Goal: Task Accomplishment & Management: Manage account settings

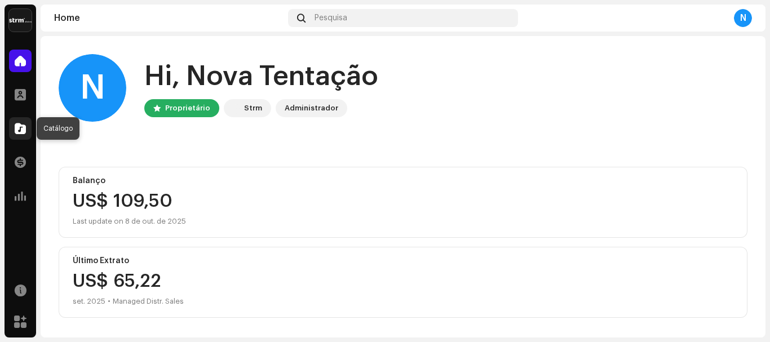
click at [22, 133] on span at bounding box center [20, 128] width 11 height 9
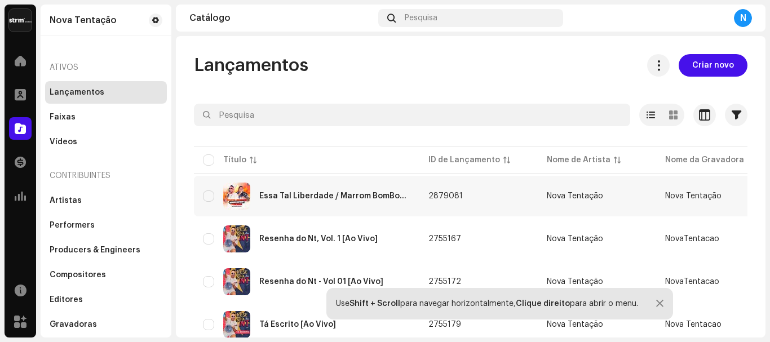
click at [108, 96] on div "Lançamentos" at bounding box center [106, 92] width 113 height 9
click at [360, 198] on div "Essa Tal Liberdade / Marrom BomBom / Poderosa [Ao Vivo]" at bounding box center [334, 196] width 151 height 8
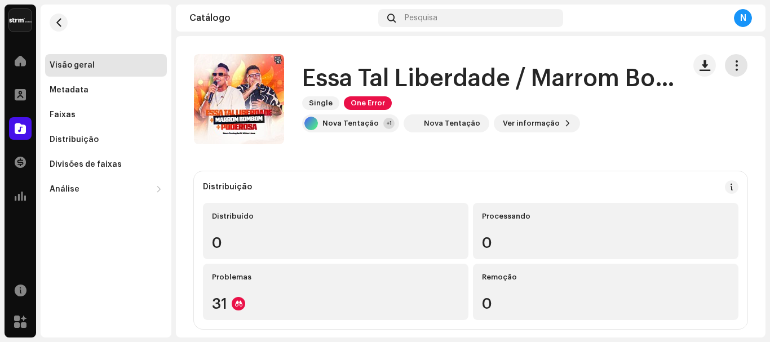
click at [731, 68] on span "button" at bounding box center [736, 65] width 11 height 9
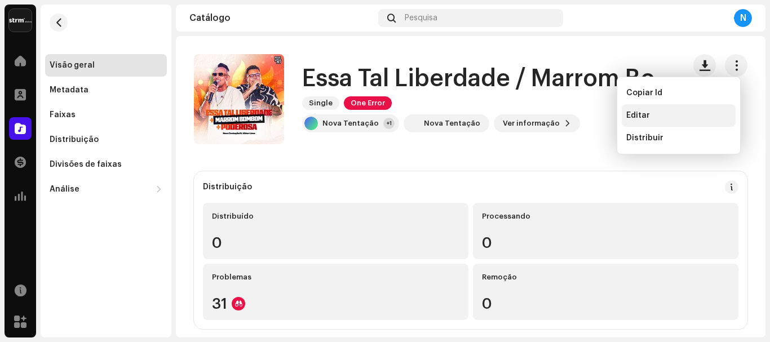
click at [670, 113] on div "Editar" at bounding box center [678, 115] width 105 height 9
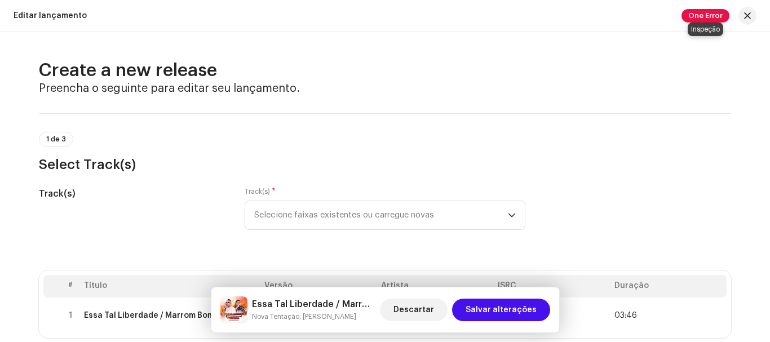
click at [706, 10] on span "One Error" at bounding box center [705, 16] width 48 height 14
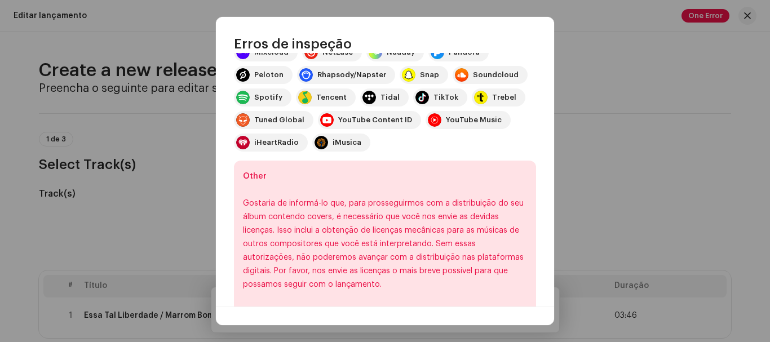
scroll to position [251, 0]
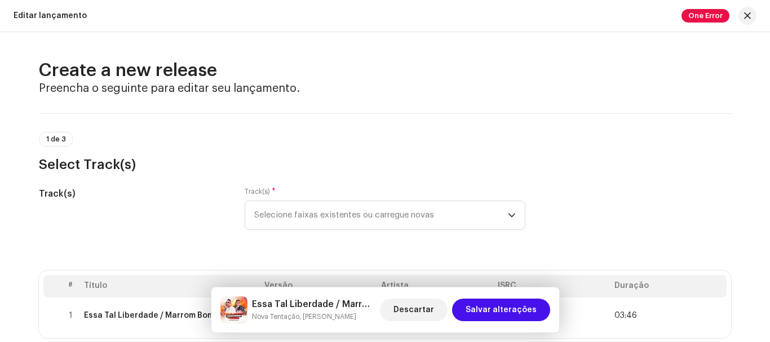
click at [597, 206] on div "Erros de inspeção Encontramos os erros abaixo ao inspecionar seu lançamento. IM…" at bounding box center [385, 171] width 770 height 342
click at [746, 15] on span "button" at bounding box center [747, 15] width 7 height 9
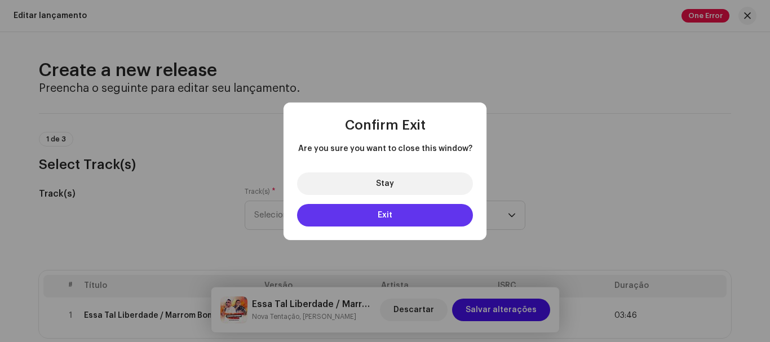
click at [424, 220] on button "Exit" at bounding box center [385, 215] width 176 height 23
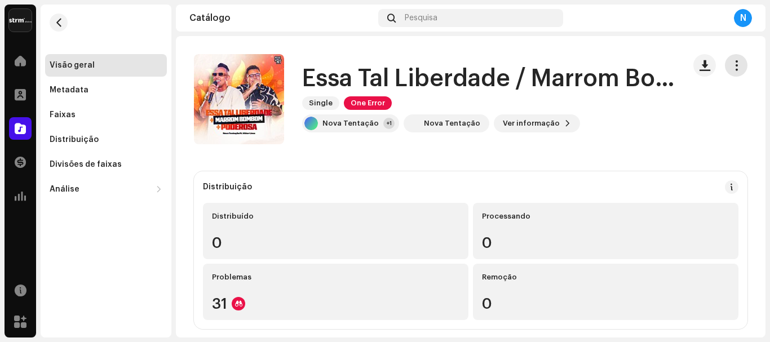
drag, startPoint x: 730, startPoint y: 69, endPoint x: 728, endPoint y: 74, distance: 5.9
click at [731, 69] on span "button" at bounding box center [736, 65] width 11 height 9
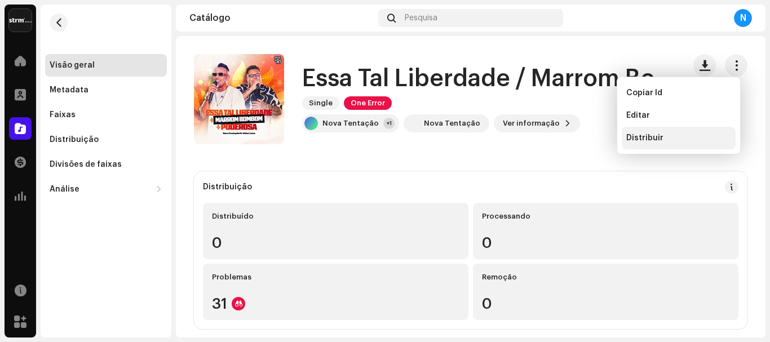
click at [676, 143] on div "Distribuir" at bounding box center [679, 138] width 114 height 23
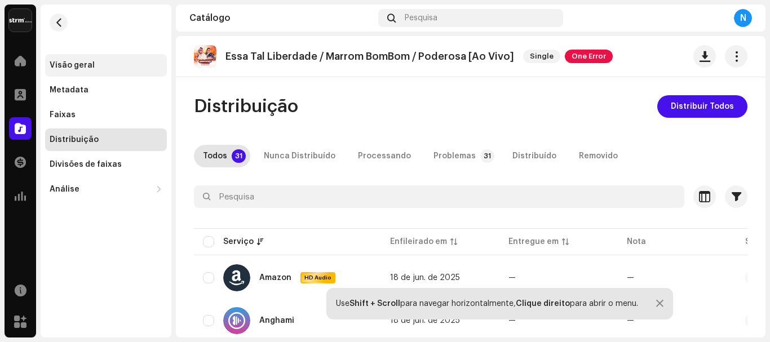
click at [92, 60] on div "Visão geral" at bounding box center [106, 65] width 122 height 23
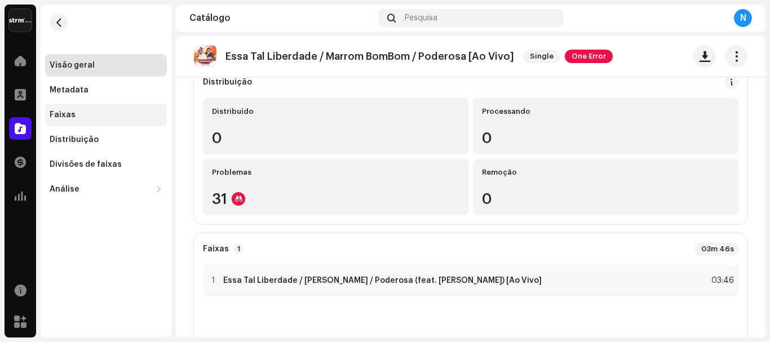
scroll to position [113, 0]
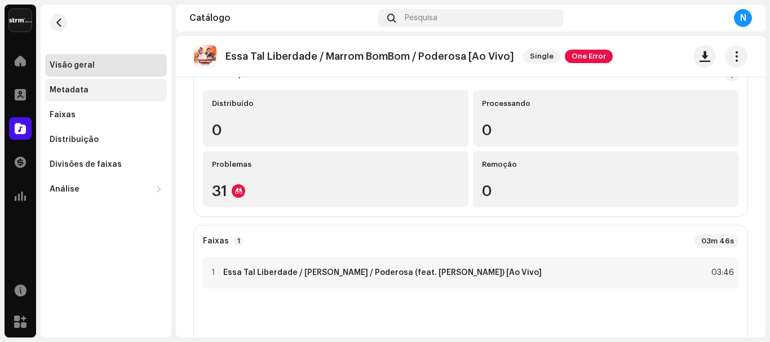
click at [76, 92] on div "Metadata" at bounding box center [69, 90] width 39 height 9
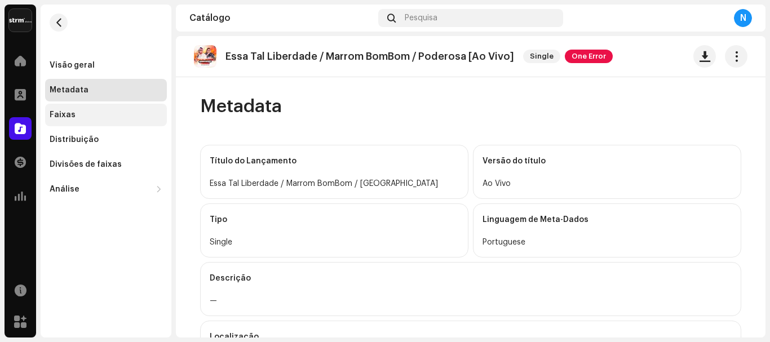
click at [93, 122] on div "Faixas" at bounding box center [106, 115] width 122 height 23
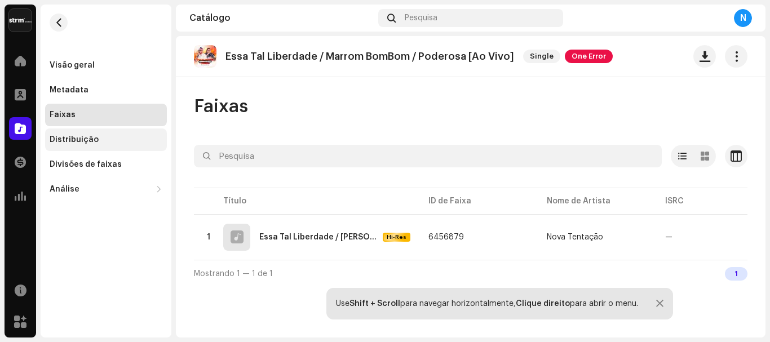
click at [78, 137] on div "Distribuição" at bounding box center [74, 139] width 49 height 9
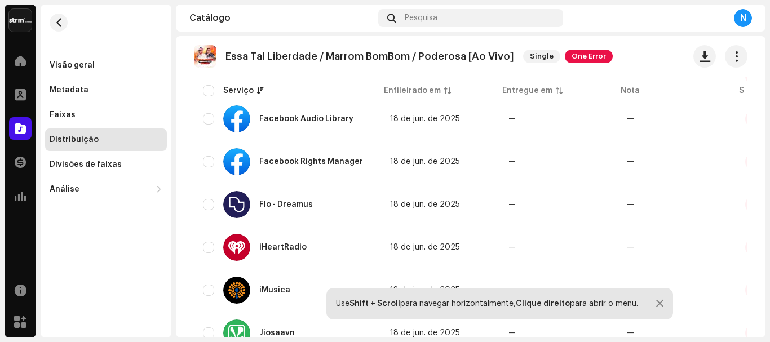
scroll to position [564, 0]
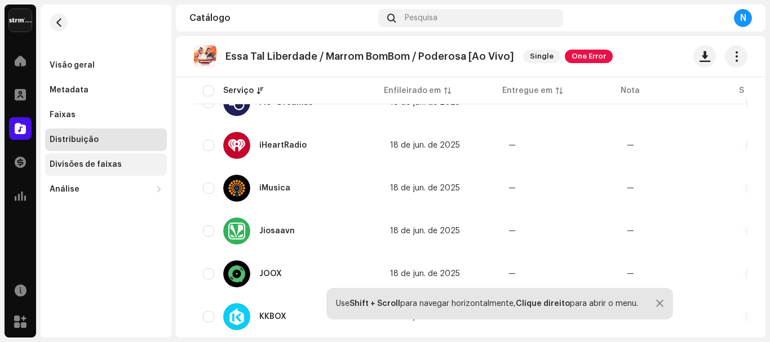
click at [106, 161] on div "Divisões de faixas" at bounding box center [86, 164] width 72 height 9
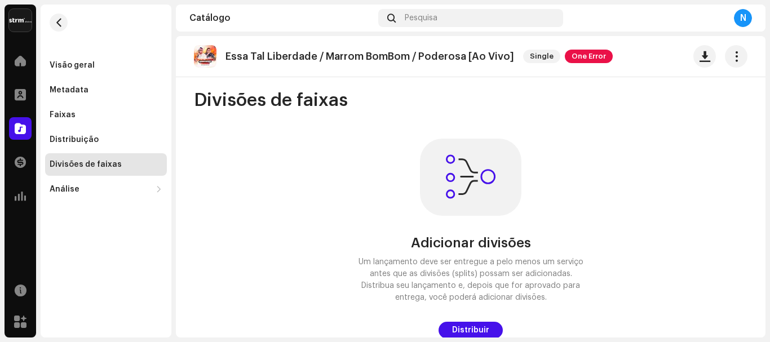
scroll to position [7, 0]
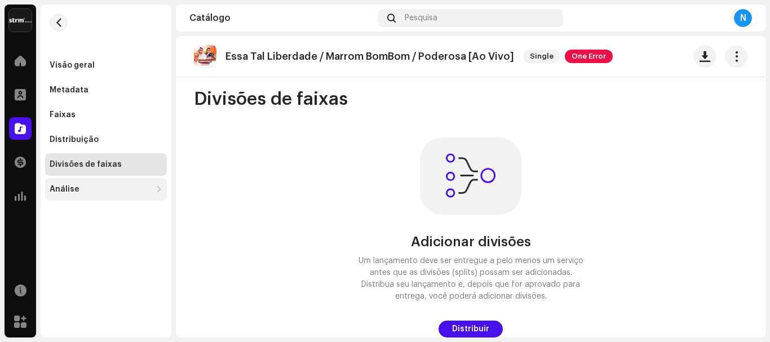
click at [68, 191] on div "Análise" at bounding box center [65, 189] width 30 height 9
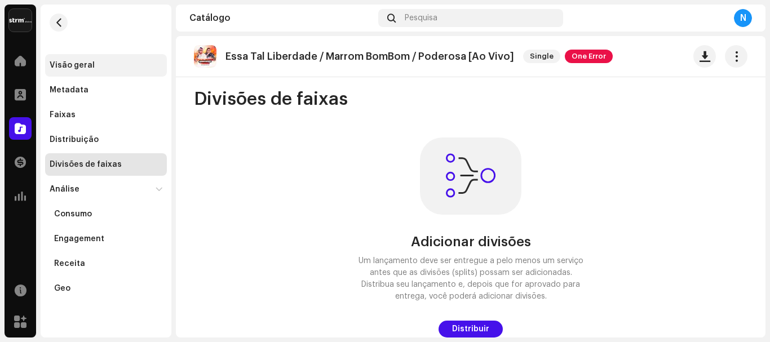
click at [89, 67] on div "Visão geral" at bounding box center [72, 65] width 45 height 9
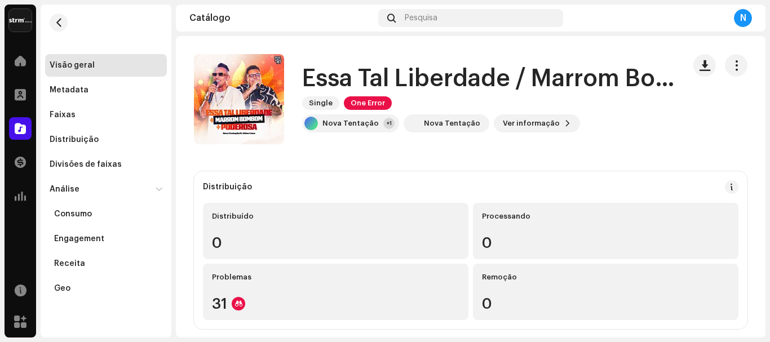
click at [88, 62] on div "Visão geral" at bounding box center [72, 65] width 45 height 9
click at [732, 67] on span "button" at bounding box center [736, 65] width 11 height 9
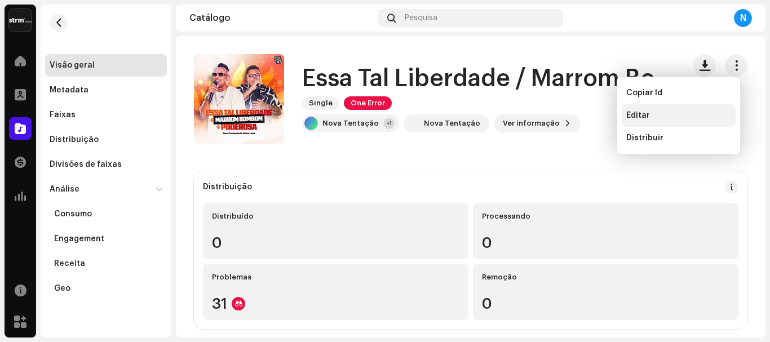
click at [653, 114] on div "Editar" at bounding box center [678, 115] width 105 height 9
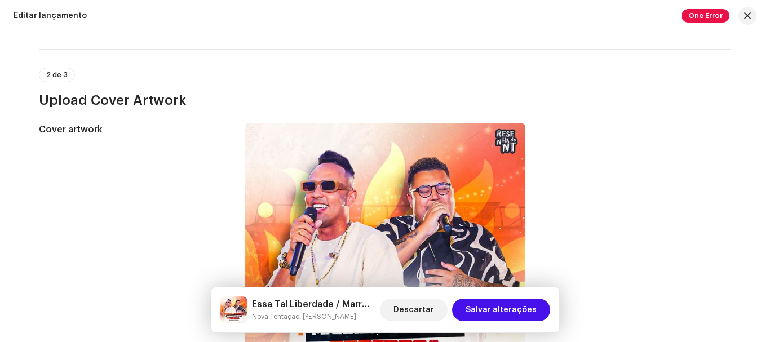
scroll to position [287, 0]
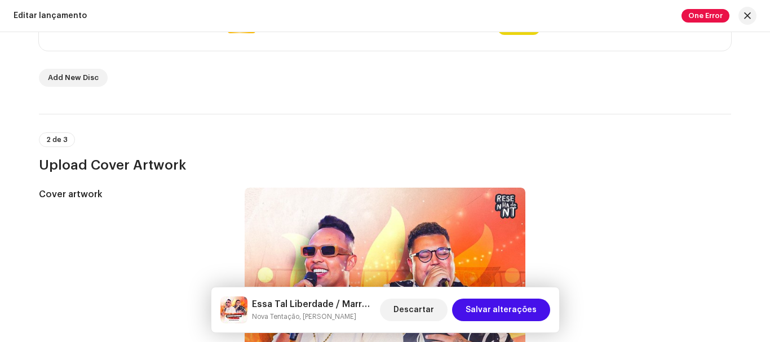
click at [50, 24] on div "Editar lançamento One Error" at bounding box center [385, 16] width 770 height 32
click at [51, 21] on div "Editar lançamento One Error" at bounding box center [385, 16] width 770 height 32
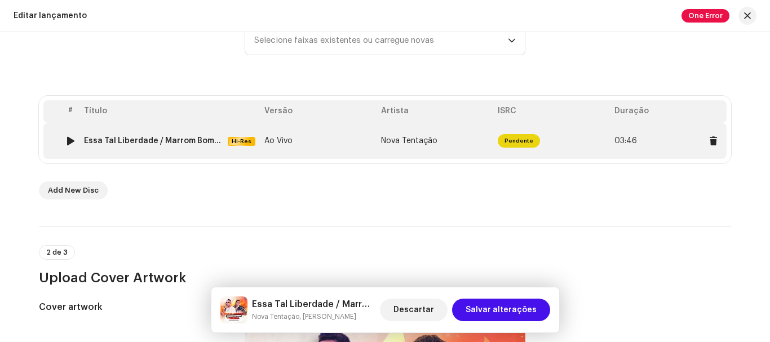
scroll to position [62, 0]
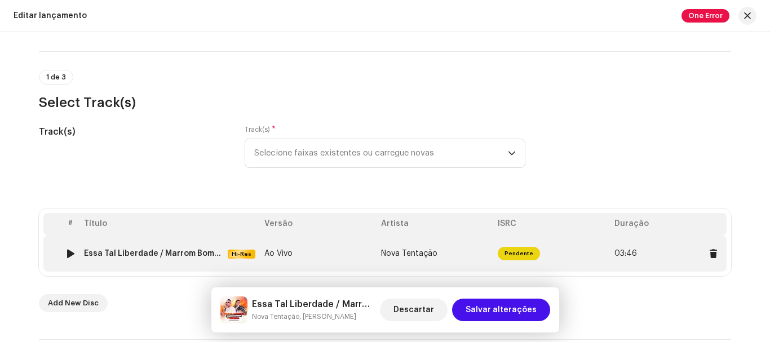
click at [329, 250] on td "Ao Vivo" at bounding box center [318, 254] width 117 height 36
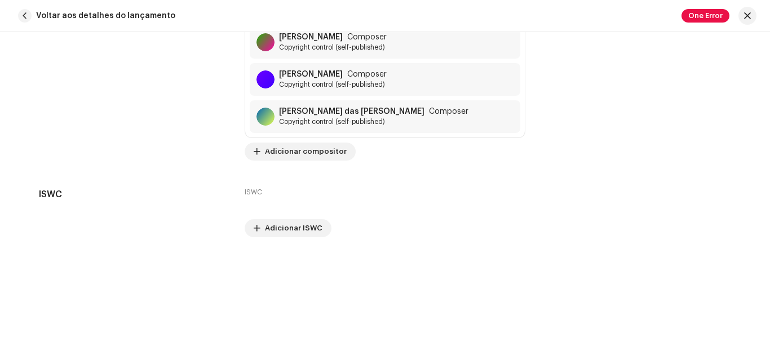
scroll to position [2497, 0]
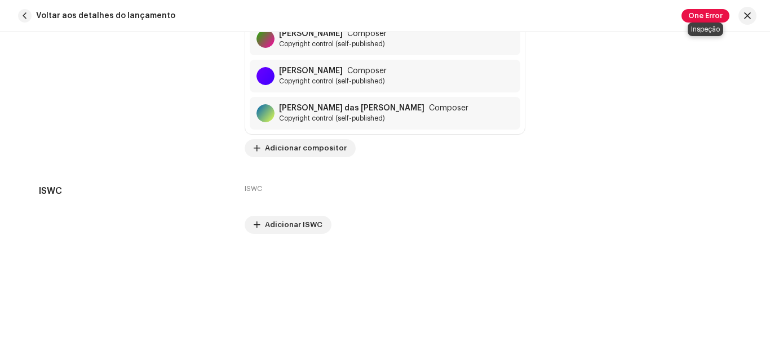
click at [703, 17] on span "One Error" at bounding box center [705, 16] width 48 height 14
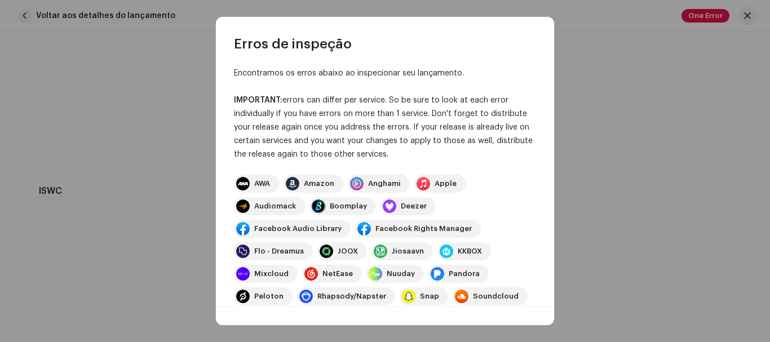
scroll to position [0, 0]
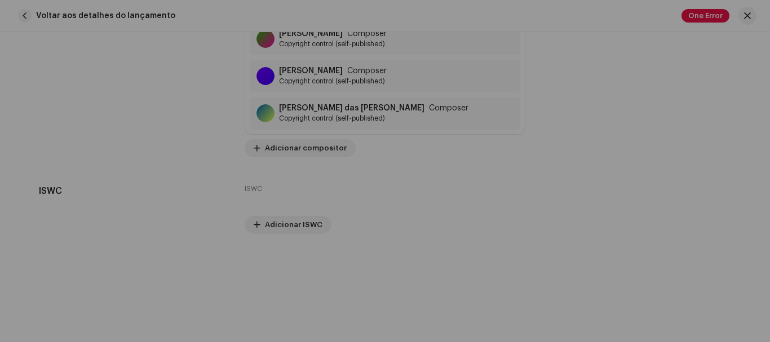
click at [662, 74] on div "Erros de inspeção Encontramos os erros abaixo ao inspecionar seu lançamento. IM…" at bounding box center [385, 171] width 770 height 342
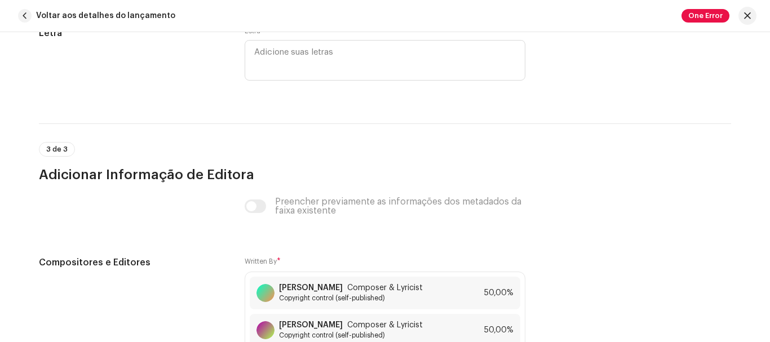
scroll to position [2159, 0]
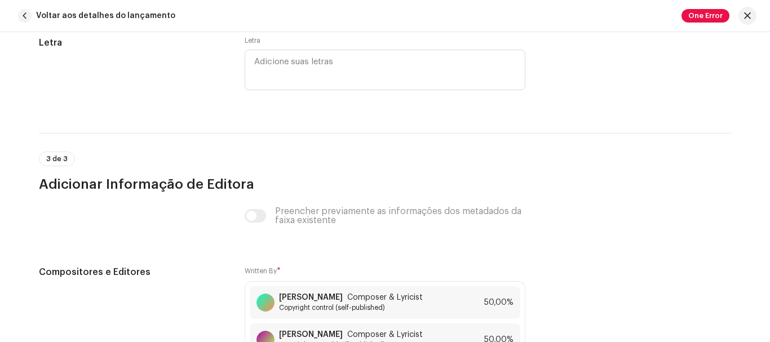
click at [310, 218] on div "Preencher previamente as informações dos metadados da faixa existente" at bounding box center [385, 216] width 281 height 18
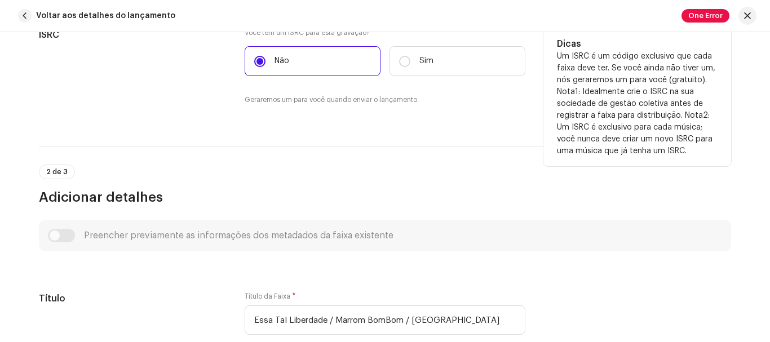
scroll to position [299, 0]
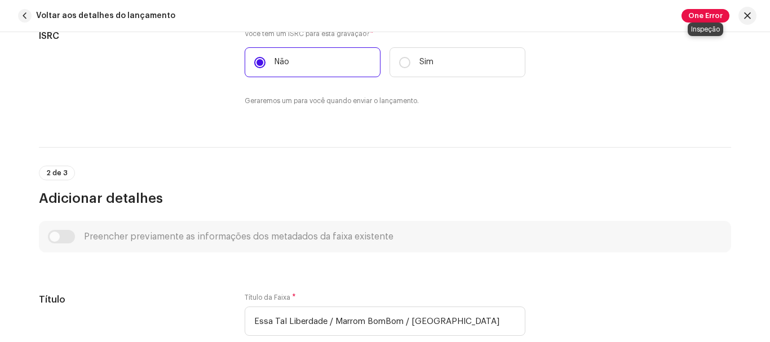
click at [703, 21] on span "One Error" at bounding box center [705, 16] width 48 height 14
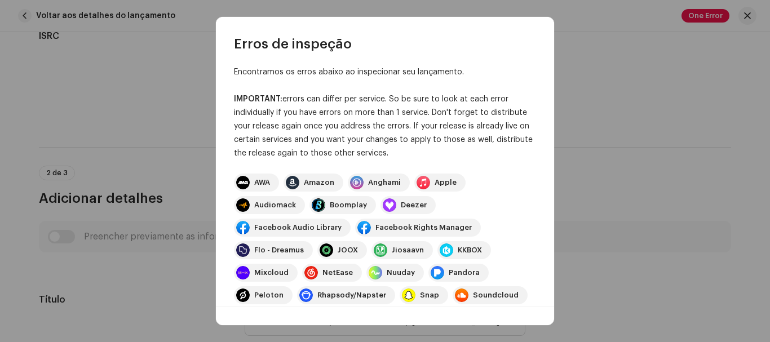
scroll to position [0, 0]
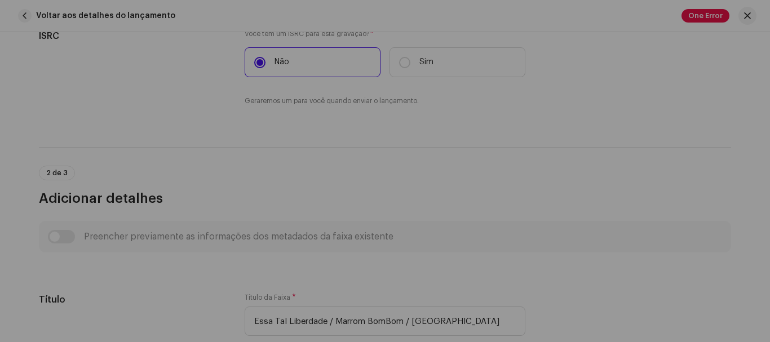
click at [608, 96] on div "Erros de inspeção Encontramos os erros abaixo ao inspecionar seu lançamento. IM…" at bounding box center [385, 171] width 770 height 342
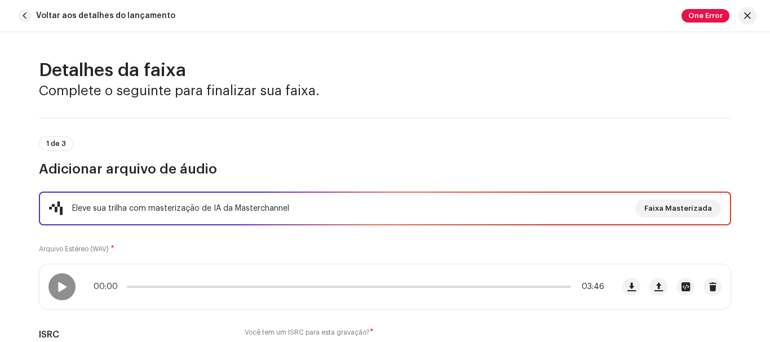
click at [33, 18] on button "Voltar aos detalhes do lançamento" at bounding box center [99, 16] width 171 height 23
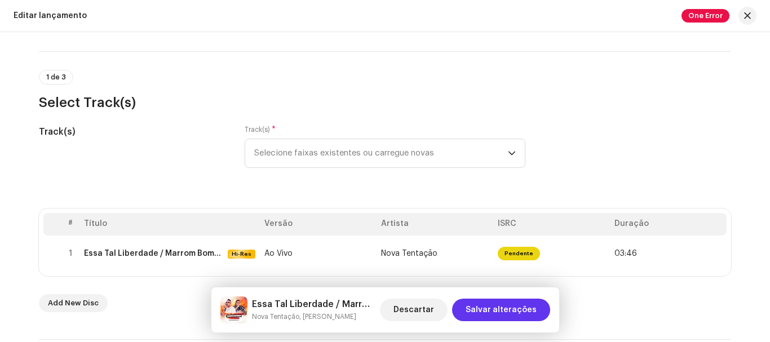
click at [502, 308] on span "Salvar alterações" at bounding box center [501, 310] width 71 height 23
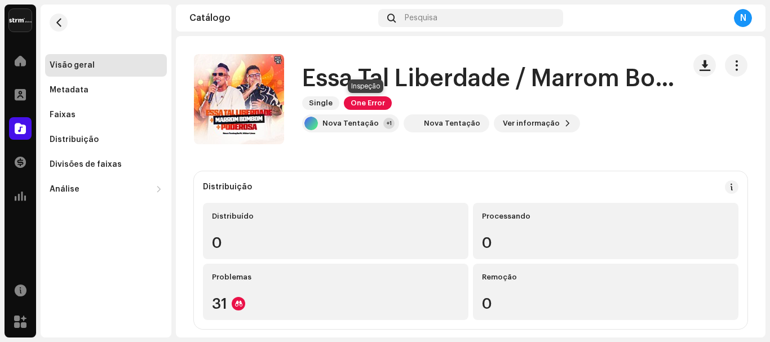
click at [376, 105] on span "One Error" at bounding box center [368, 103] width 48 height 14
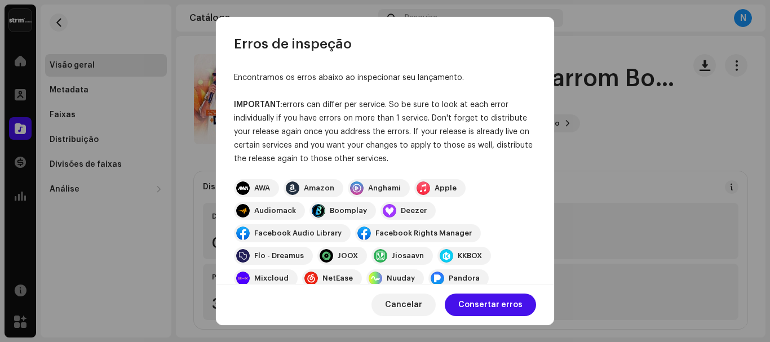
scroll to position [56, 0]
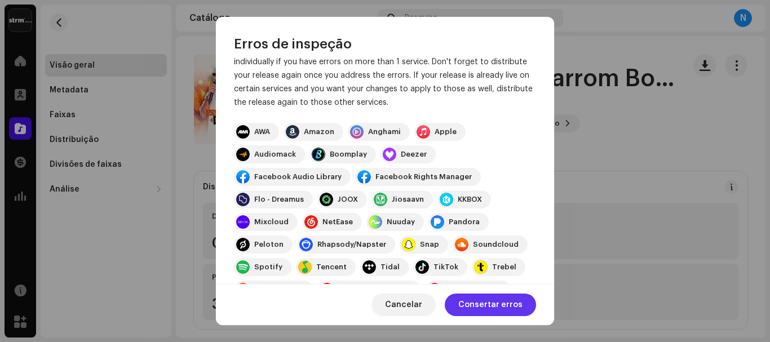
click at [478, 302] on span "Consertar erros" at bounding box center [490, 305] width 64 height 23
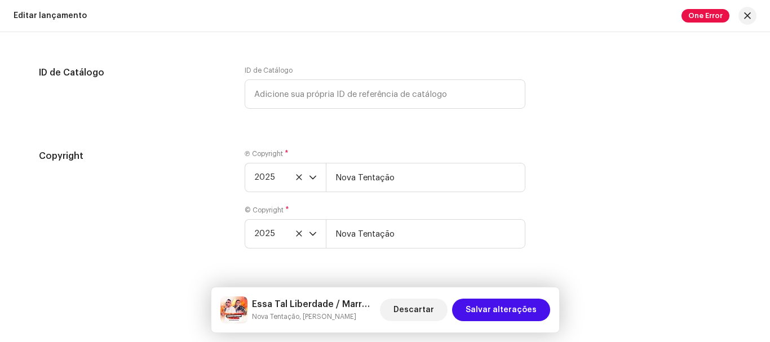
scroll to position [1922, 0]
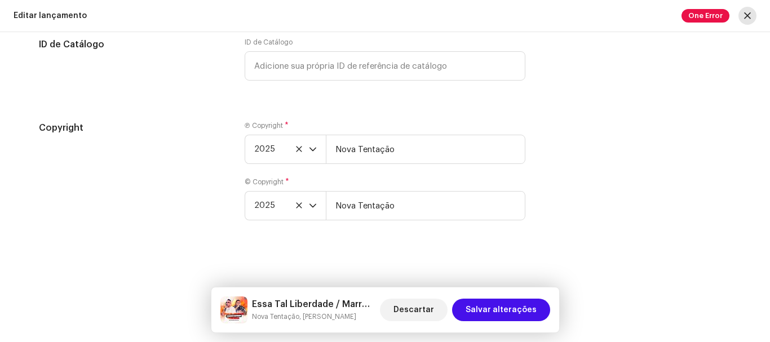
click at [748, 17] on span "button" at bounding box center [747, 15] width 7 height 9
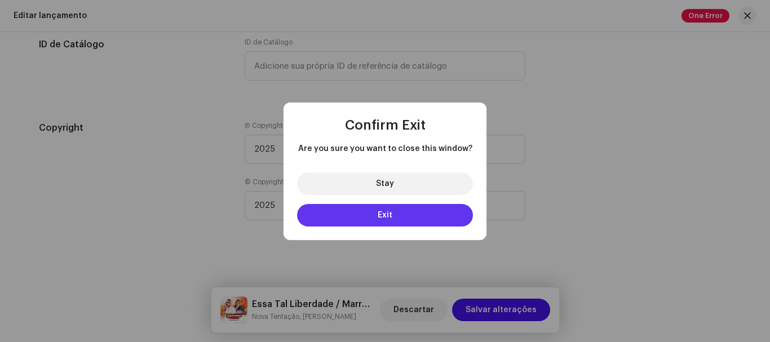
click at [391, 207] on button "Exit" at bounding box center [385, 215] width 176 height 23
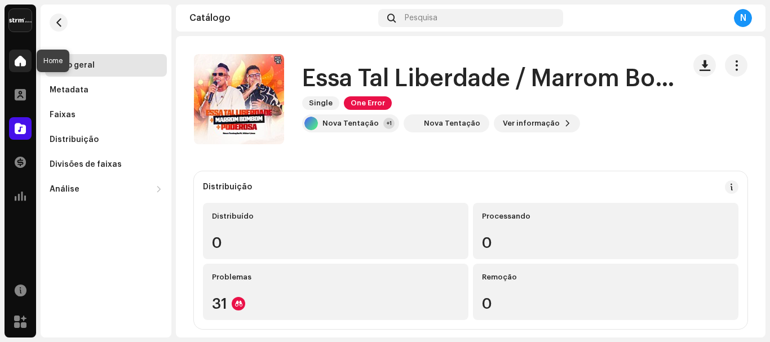
click at [17, 67] on div at bounding box center [20, 61] width 23 height 23
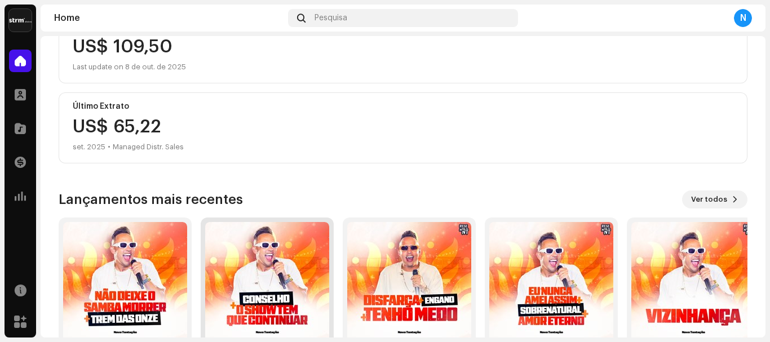
scroll to position [215, 0]
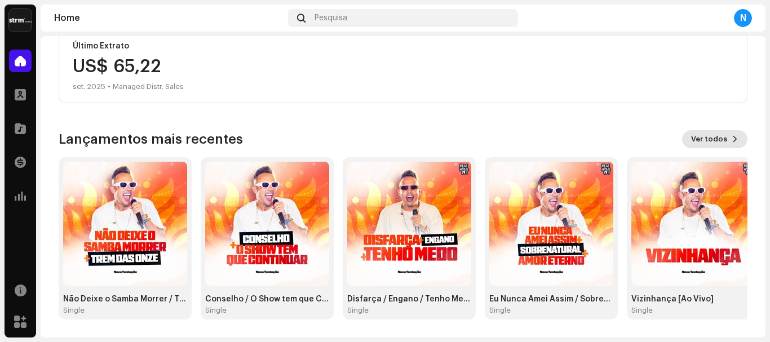
click at [691, 135] on span "Ver todos" at bounding box center [709, 139] width 36 height 23
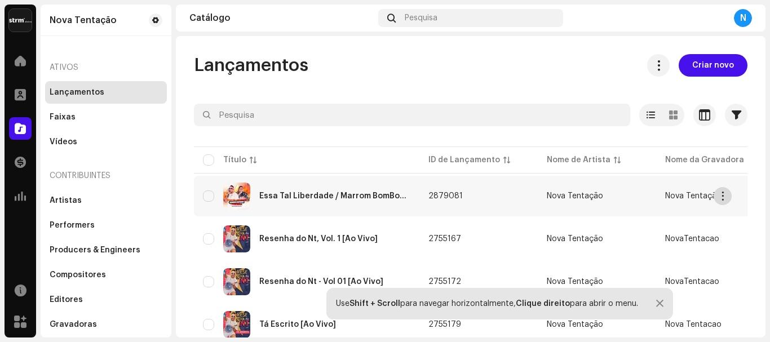
click at [723, 198] on span "button" at bounding box center [723, 196] width 8 height 9
